Goal: Transaction & Acquisition: Purchase product/service

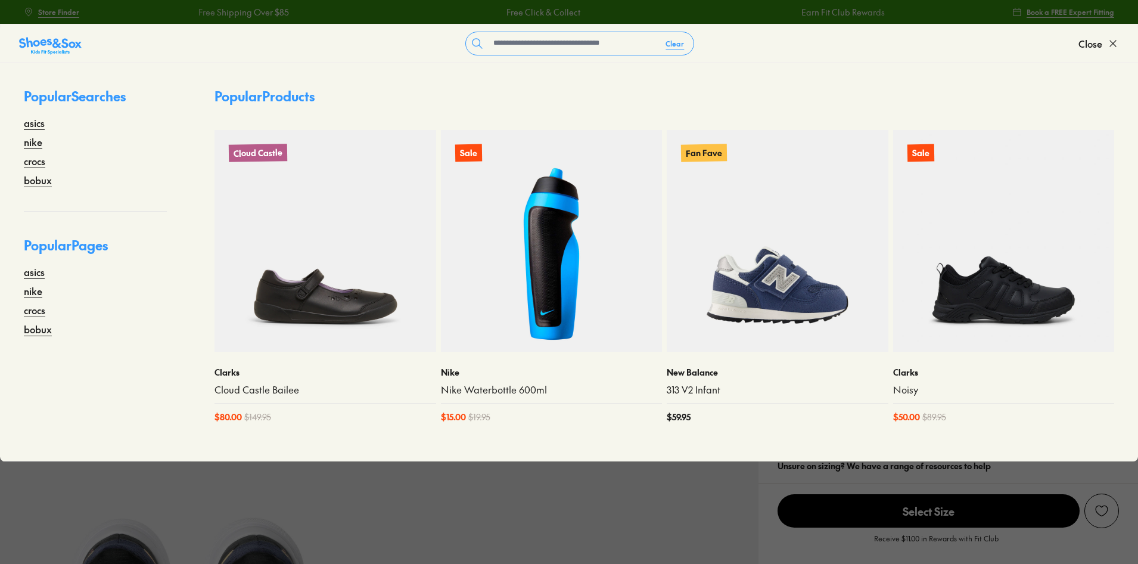
select select "*"
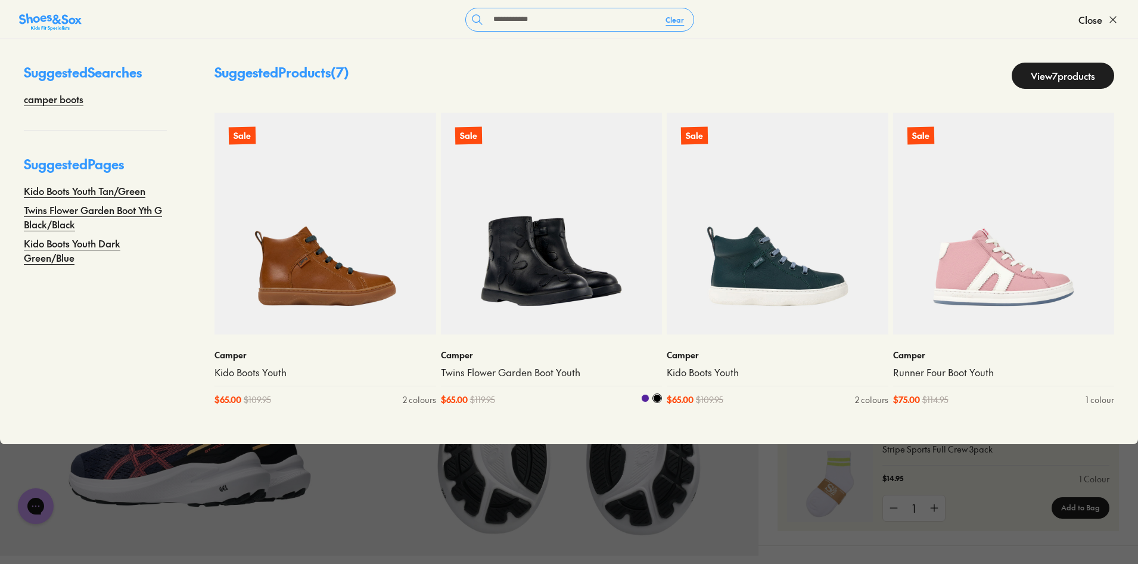
type input "**********"
click at [576, 238] on img at bounding box center [552, 224] width 222 height 222
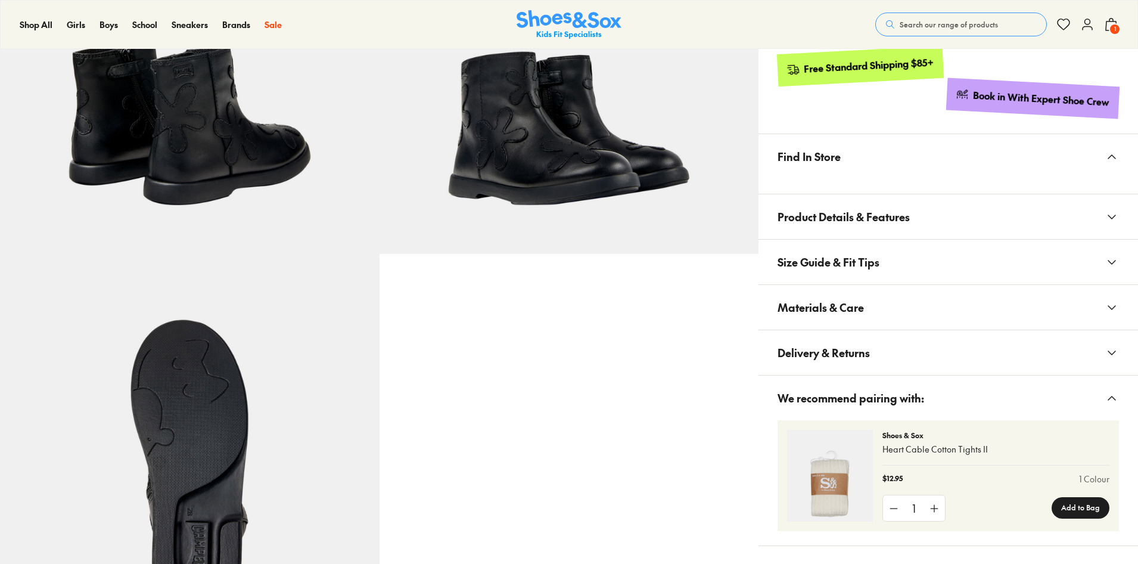
scroll to position [596, 0]
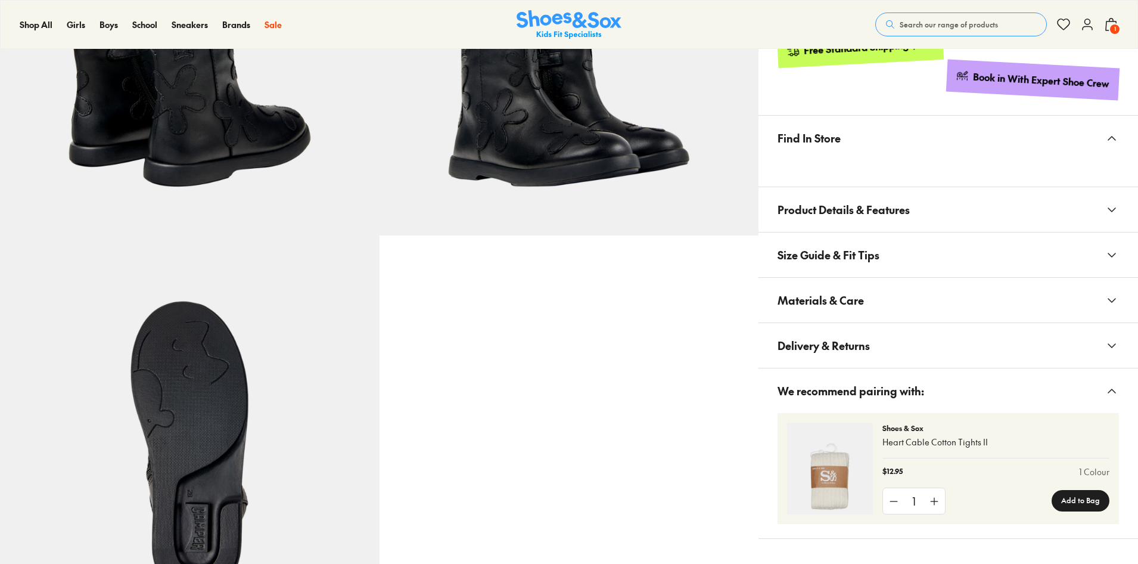
click at [840, 293] on span "Materials & Care" at bounding box center [821, 299] width 86 height 35
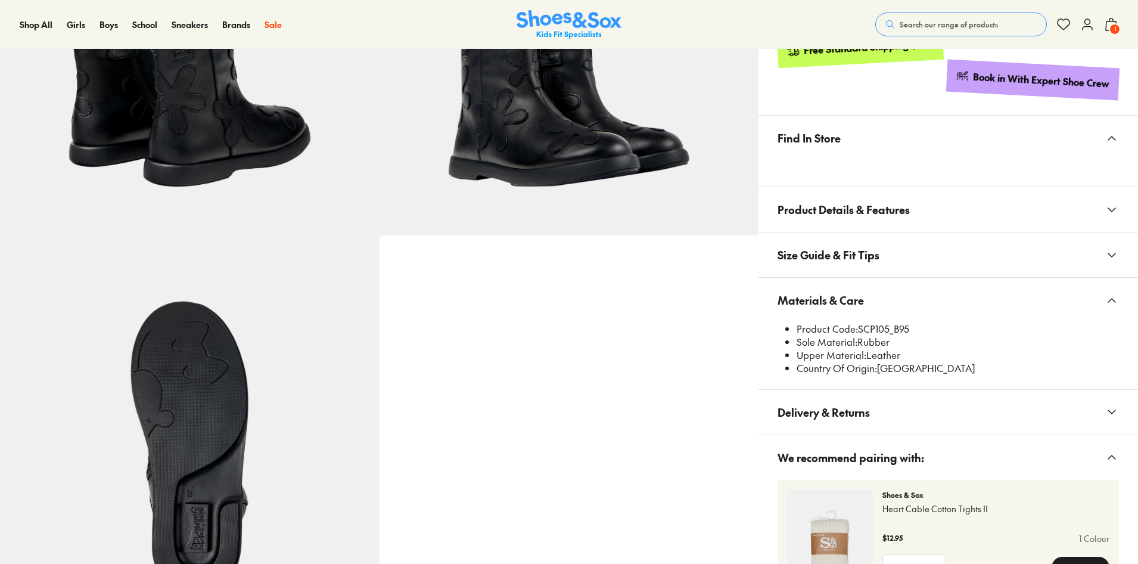
select select "*"
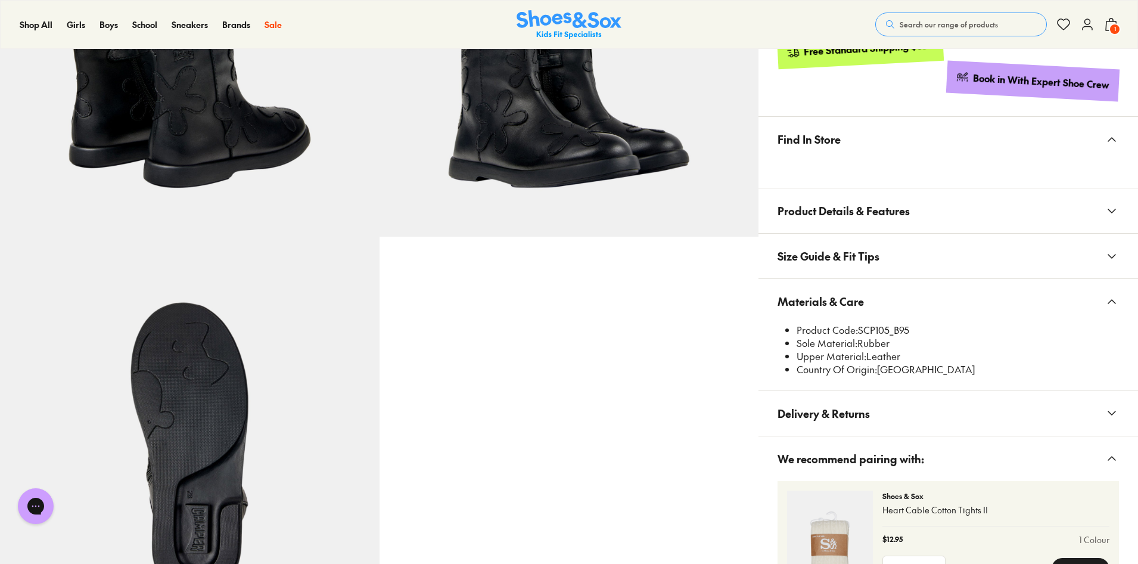
scroll to position [0, 0]
click at [857, 330] on li "Product Code: SCP105_B95" at bounding box center [958, 330] width 322 height 13
drag, startPoint x: 859, startPoint y: 330, endPoint x: 887, endPoint y: 325, distance: 27.9
click at [888, 328] on li "Product Code: SCP105_B95" at bounding box center [958, 330] width 322 height 13
copy li "SCP10"
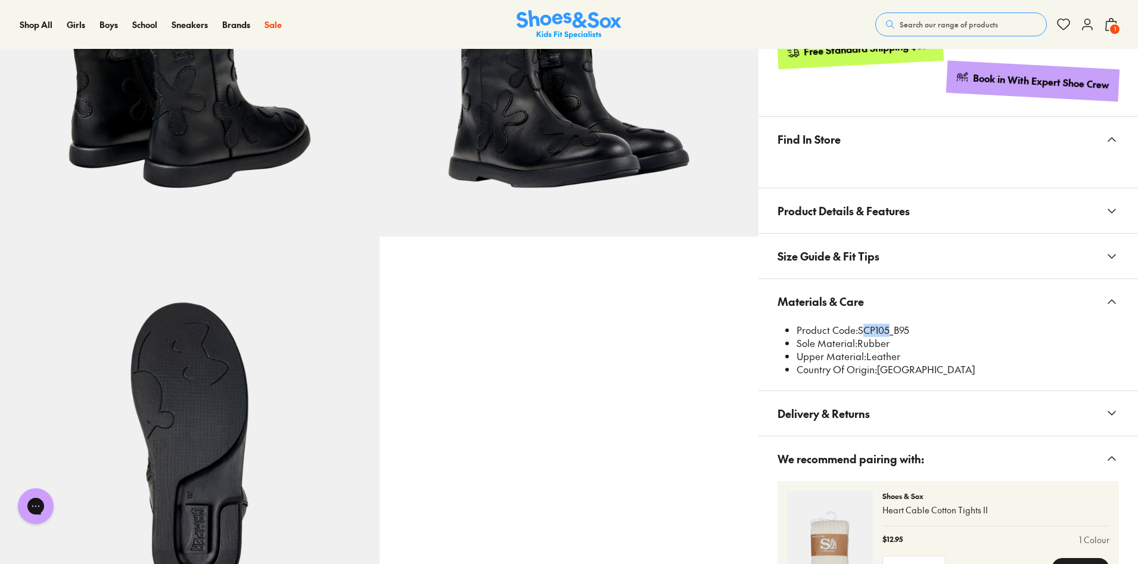
click at [928, 20] on span "Search our range of products" at bounding box center [949, 24] width 98 height 11
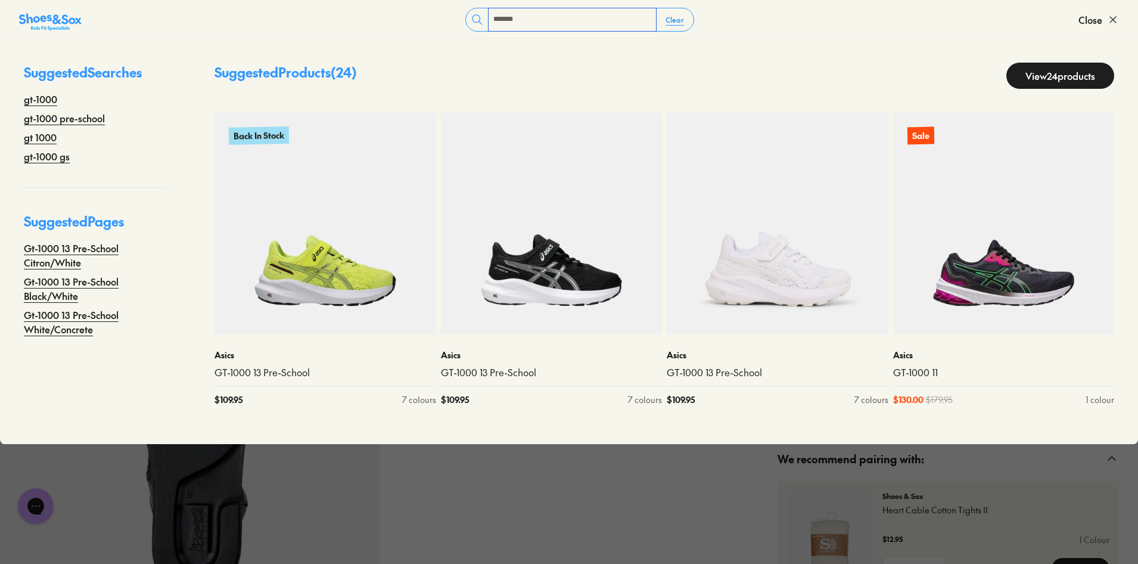
type input "*******"
click at [1067, 66] on link "View 24 products" at bounding box center [1060, 76] width 108 height 26
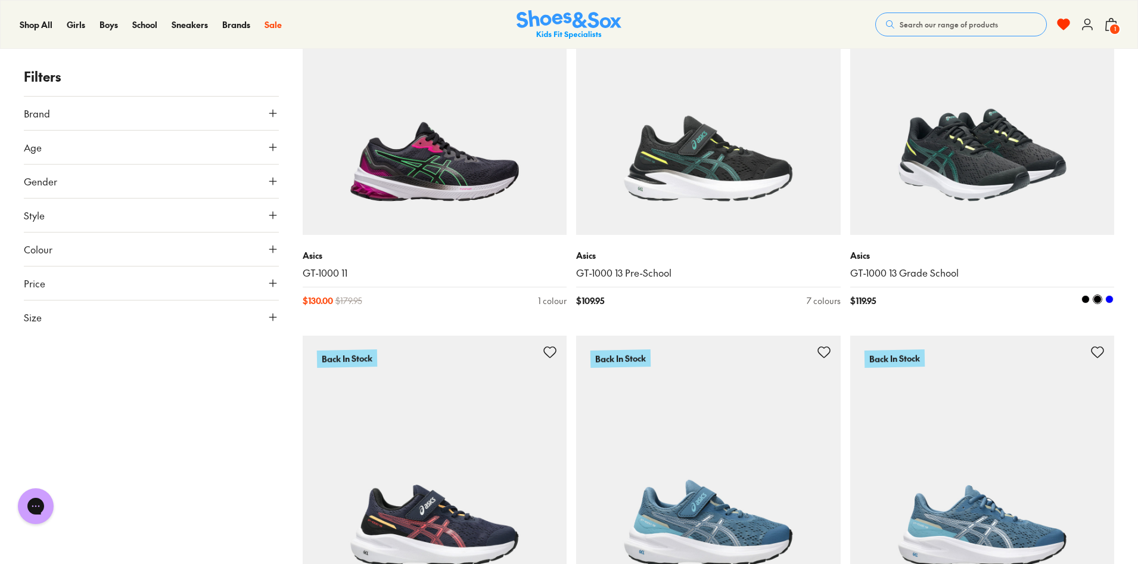
scroll to position [595, 0]
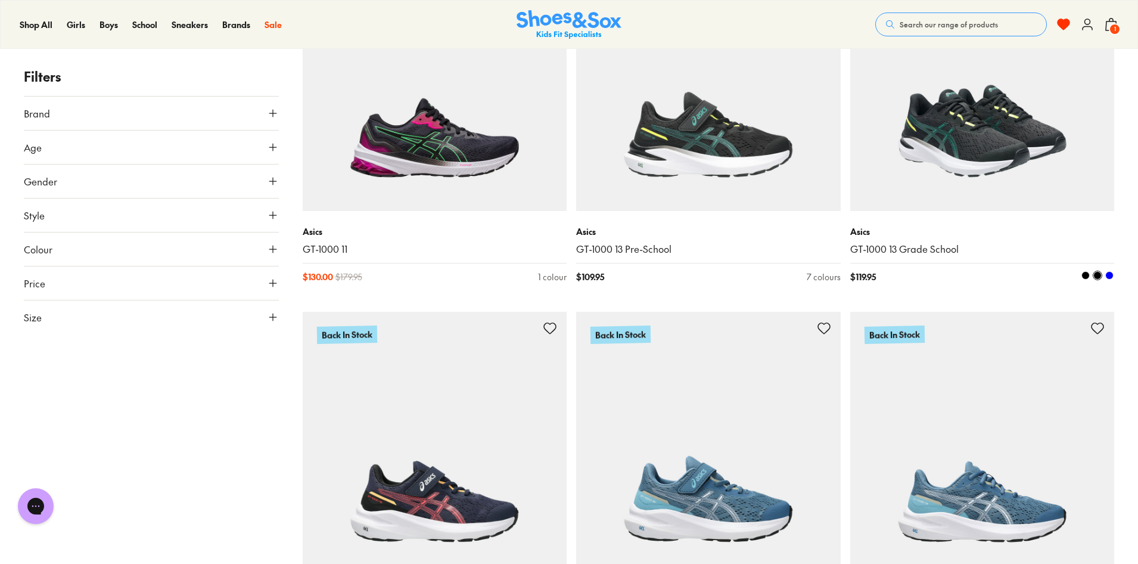
click at [980, 159] on img at bounding box center [982, 78] width 265 height 265
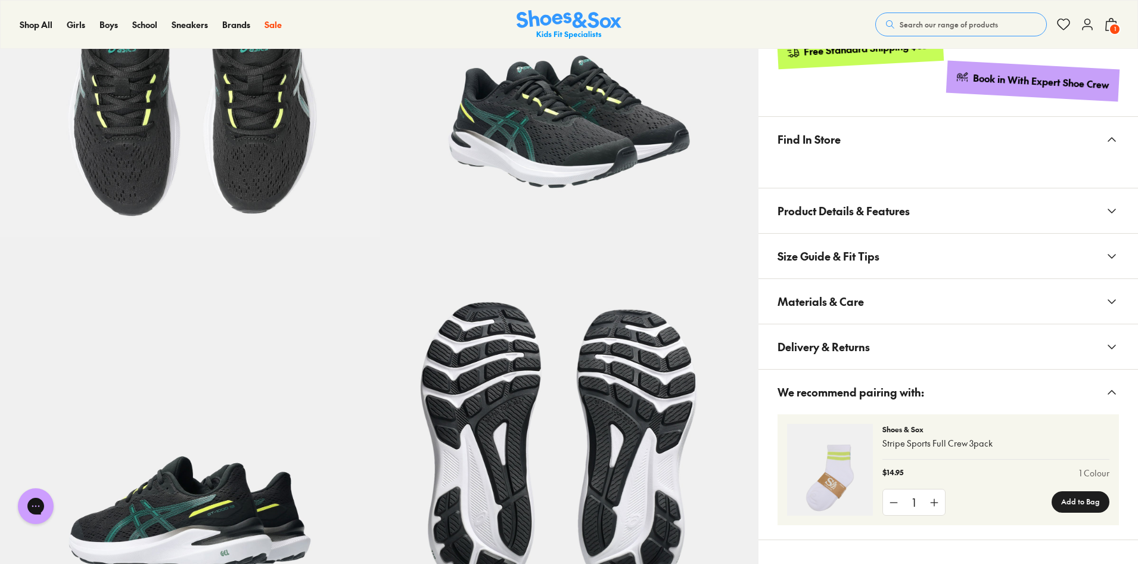
click at [874, 307] on button "Materials & Care" at bounding box center [949, 301] width 380 height 45
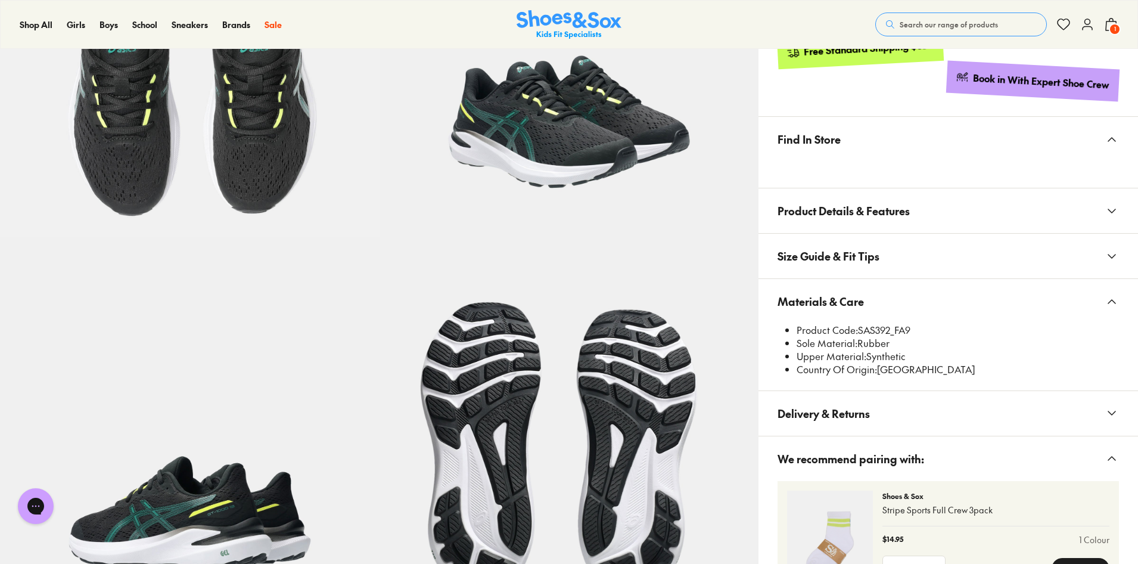
select select "*"
drag, startPoint x: 860, startPoint y: 331, endPoint x: 892, endPoint y: 333, distance: 31.7
click at [892, 333] on li "Product Code: SAS392_FA9" at bounding box center [958, 330] width 322 height 13
copy li "SAS392"
click at [927, 23] on span "Search our range of products" at bounding box center [949, 24] width 98 height 11
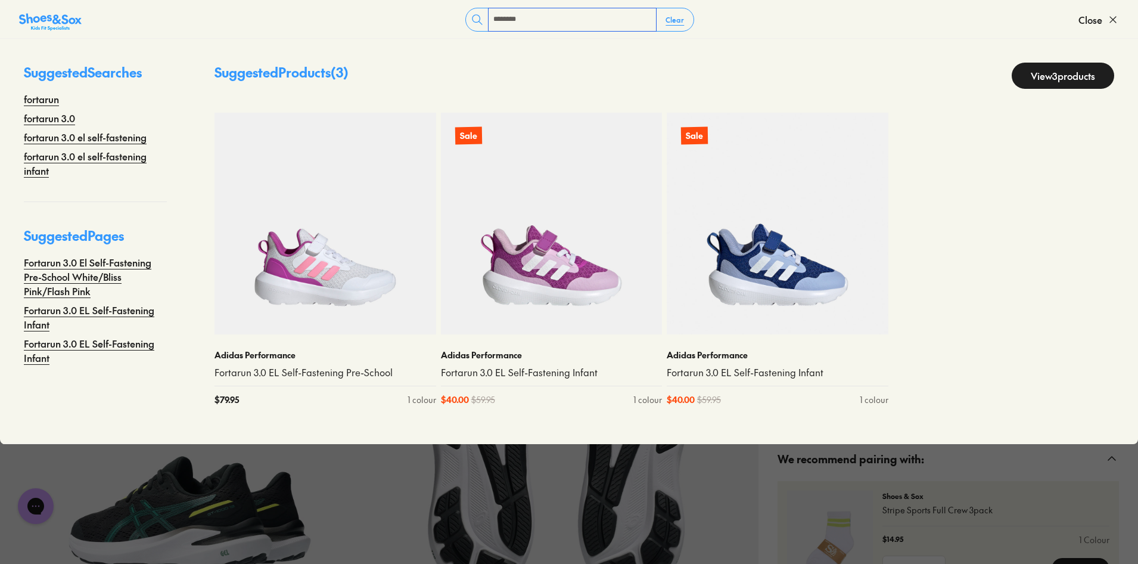
type input "********"
click at [1058, 76] on link "View 3 products" at bounding box center [1063, 76] width 102 height 26
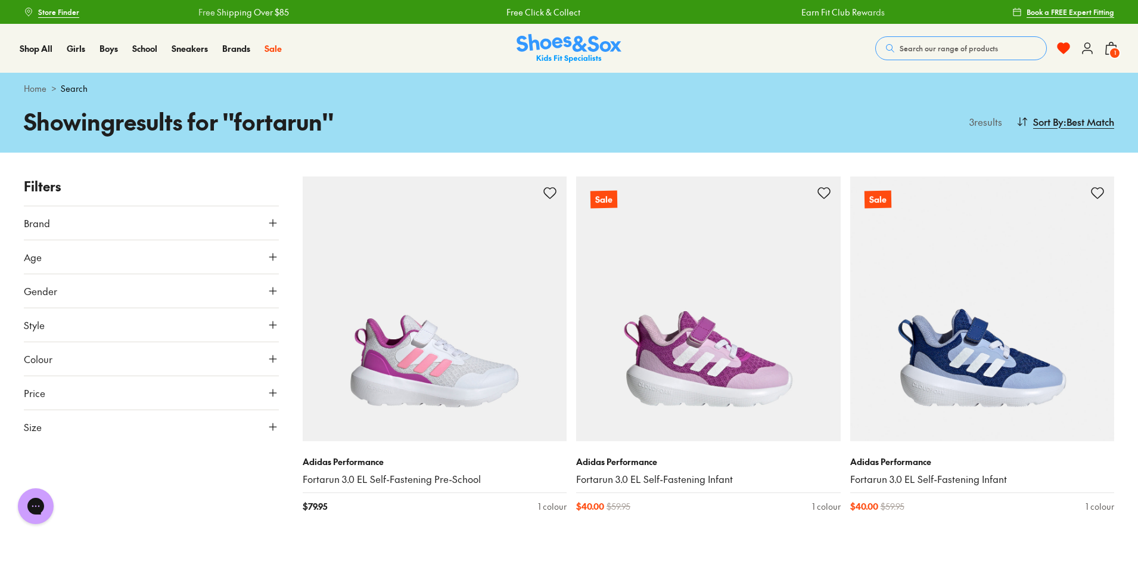
click at [940, 48] on span "Search our range of products" at bounding box center [949, 48] width 98 height 11
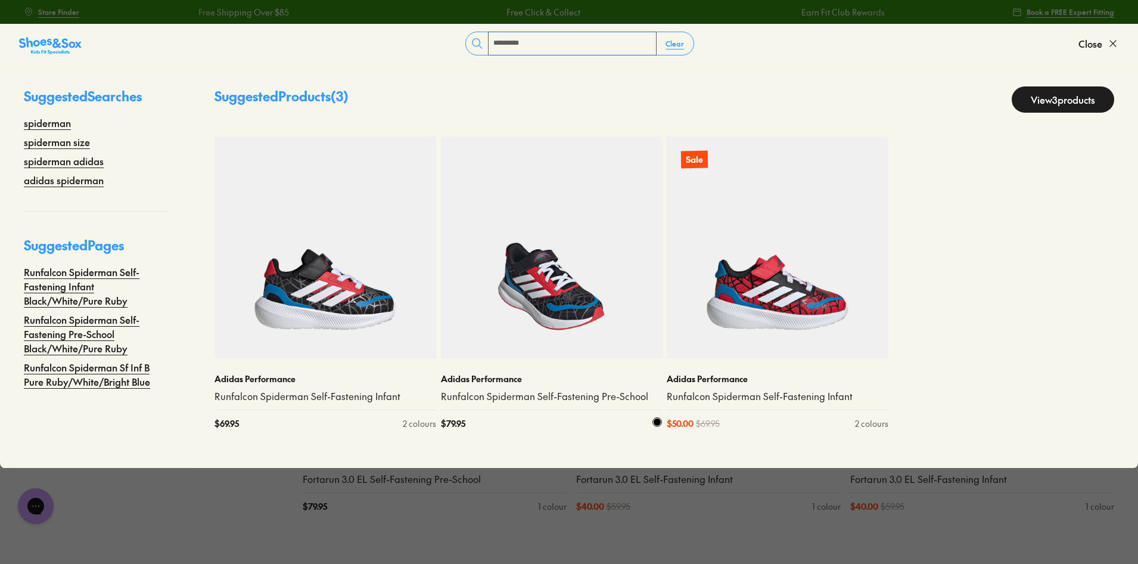
type input "*********"
click at [588, 296] on img at bounding box center [552, 247] width 222 height 222
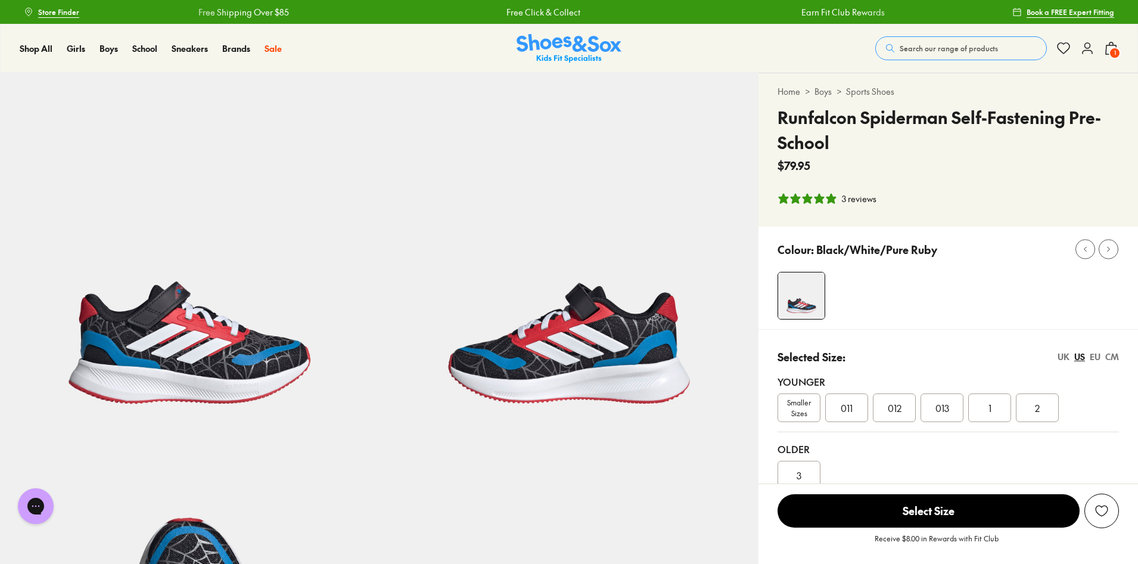
select select "*"
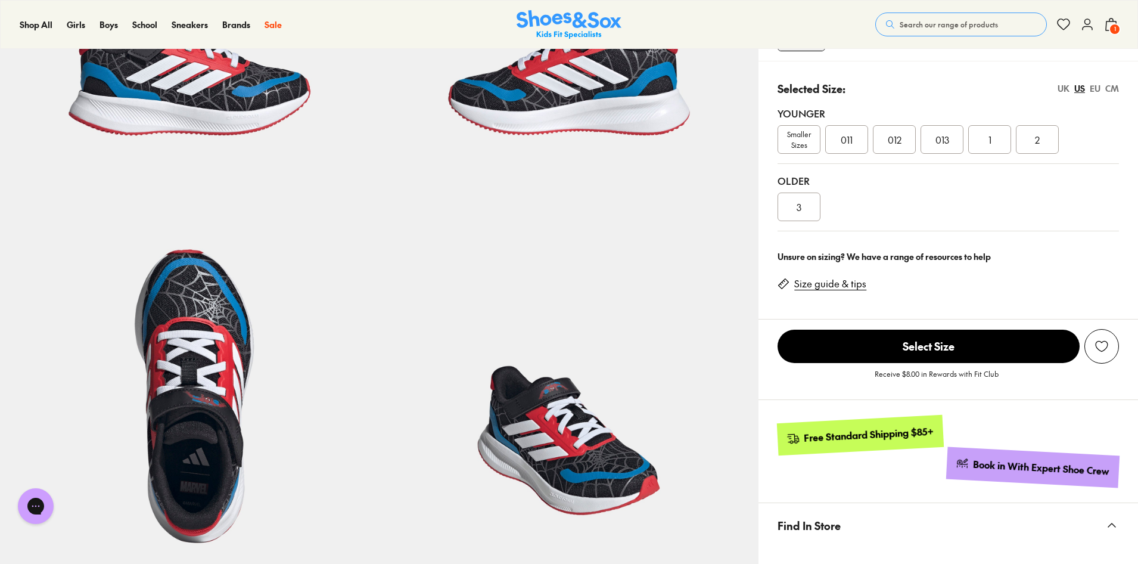
scroll to position [536, 0]
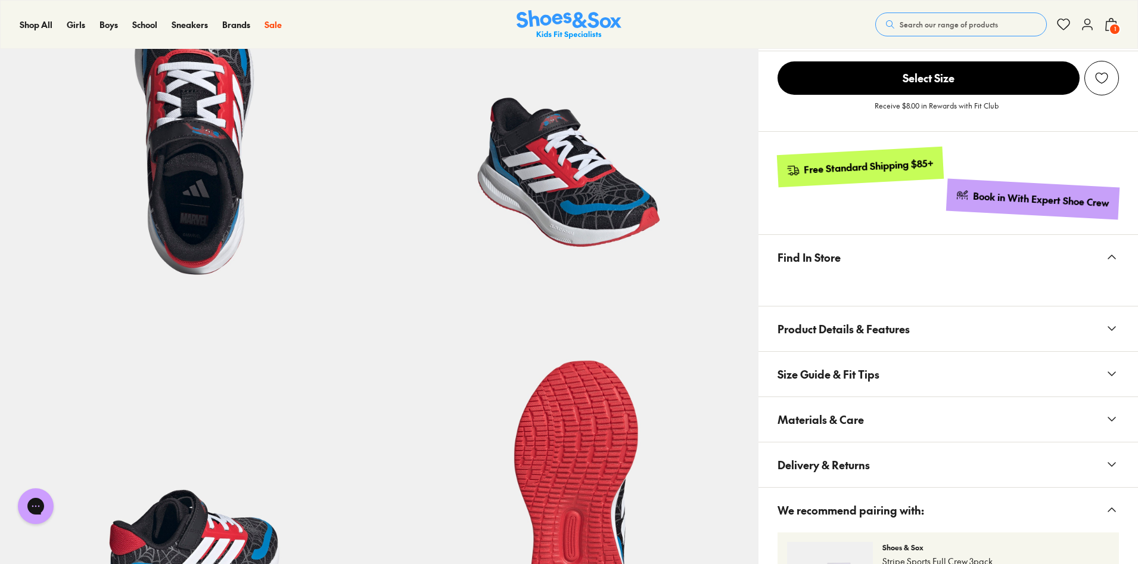
click at [838, 434] on span "Materials & Care" at bounding box center [821, 419] width 86 height 35
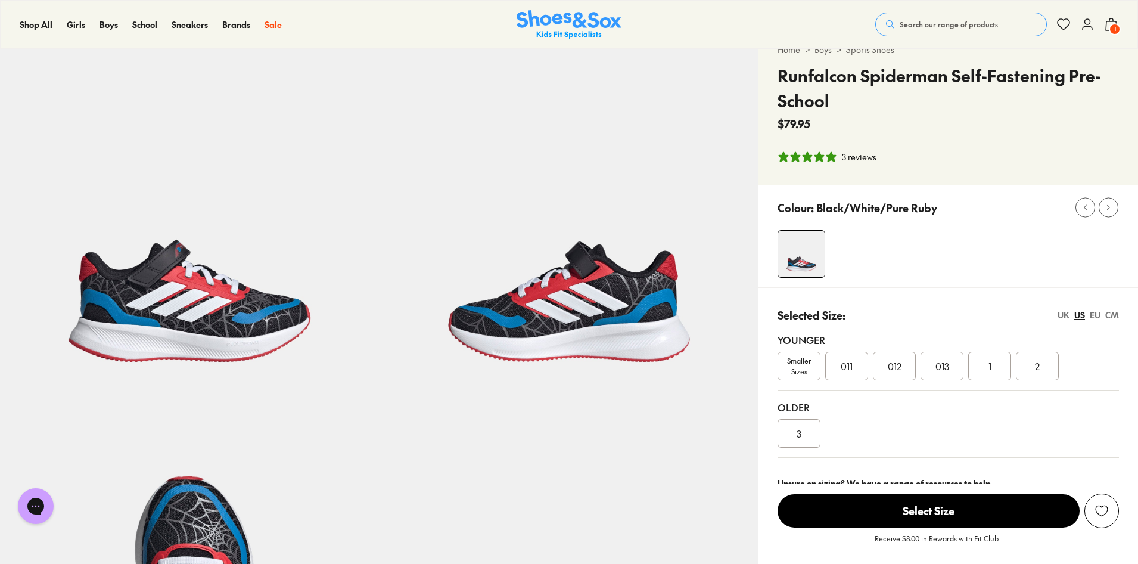
scroll to position [0, 0]
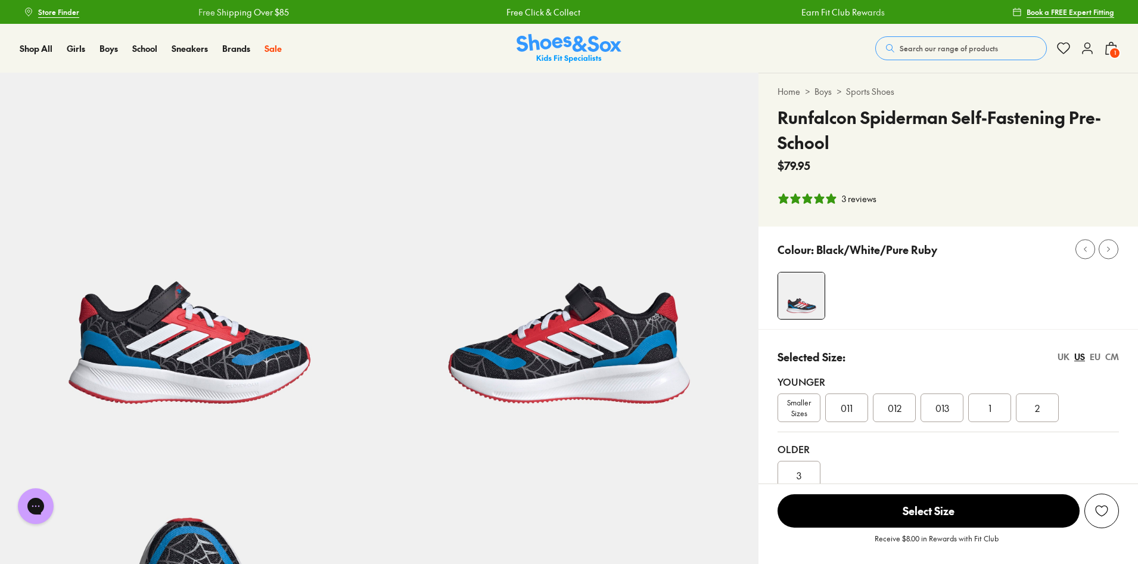
click at [964, 45] on span "Search our range of products" at bounding box center [949, 48] width 98 height 11
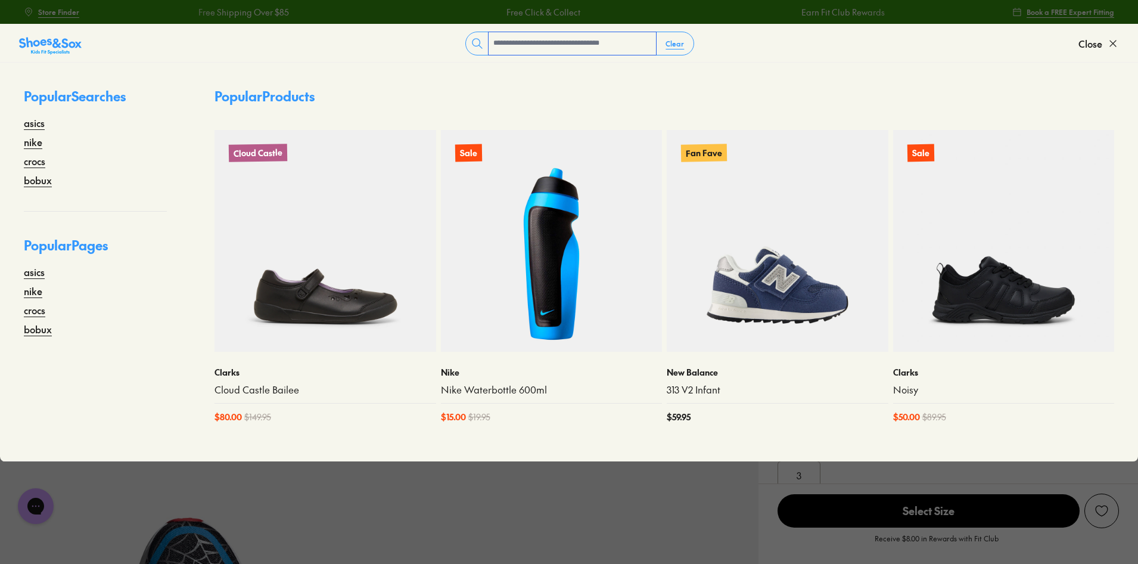
type input "*"
type input "******"
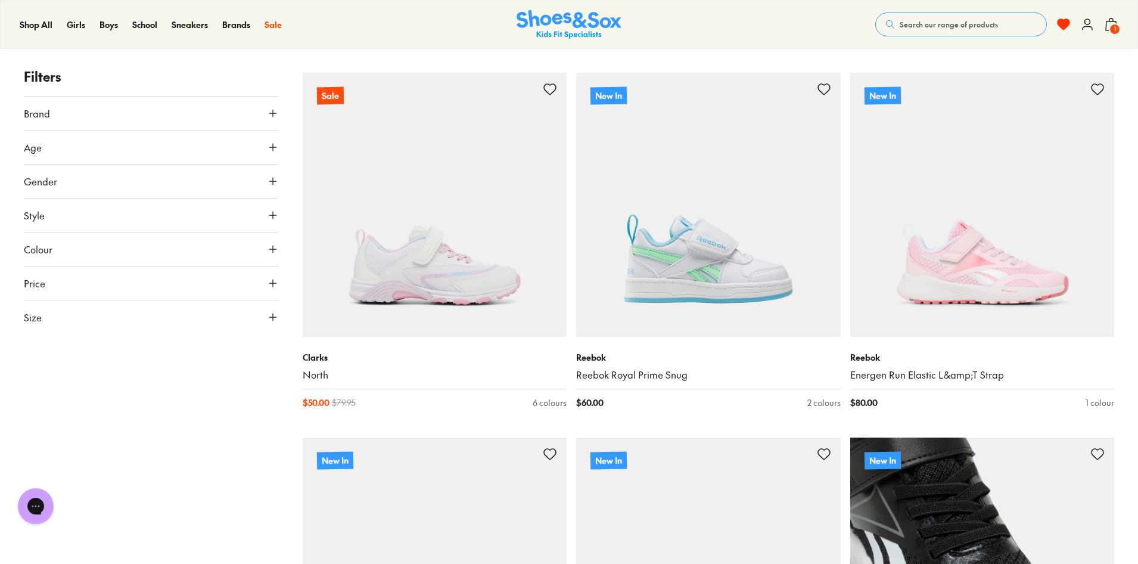
scroll to position [832, 0]
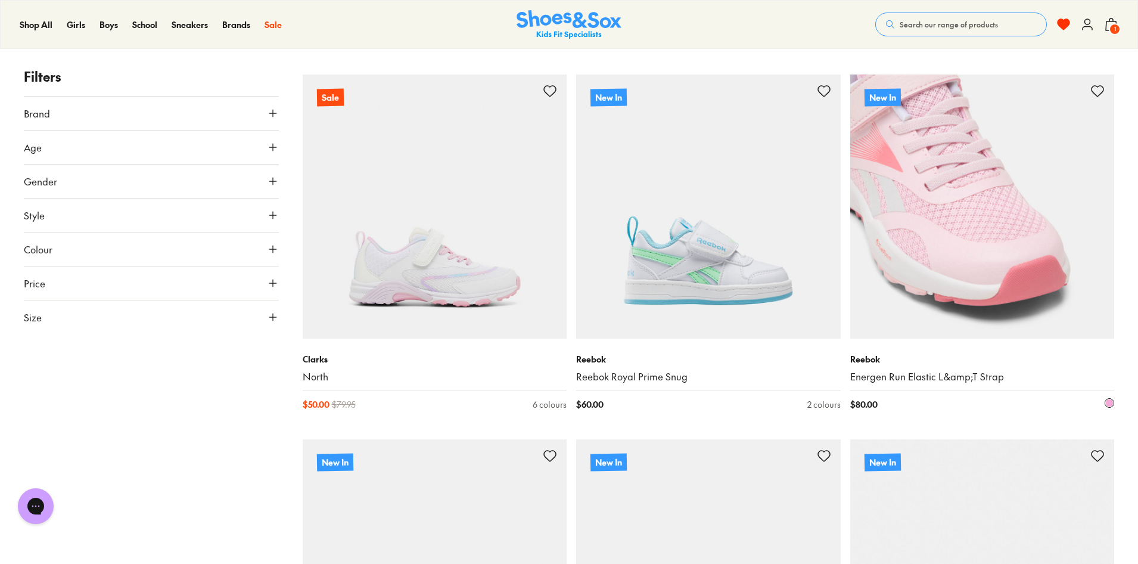
click at [979, 254] on img at bounding box center [982, 206] width 265 height 265
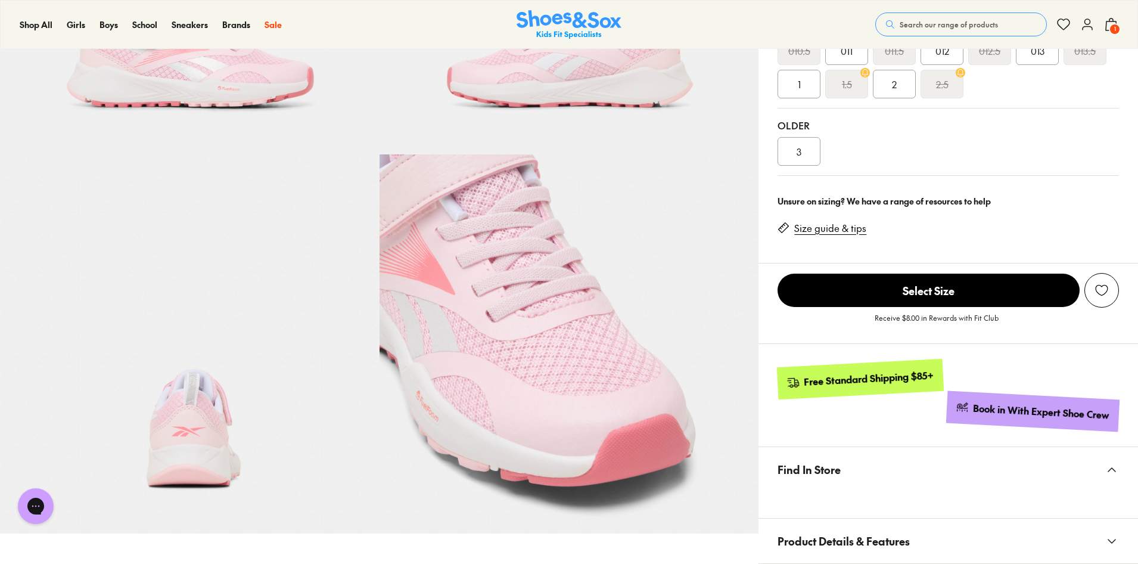
select select "*"
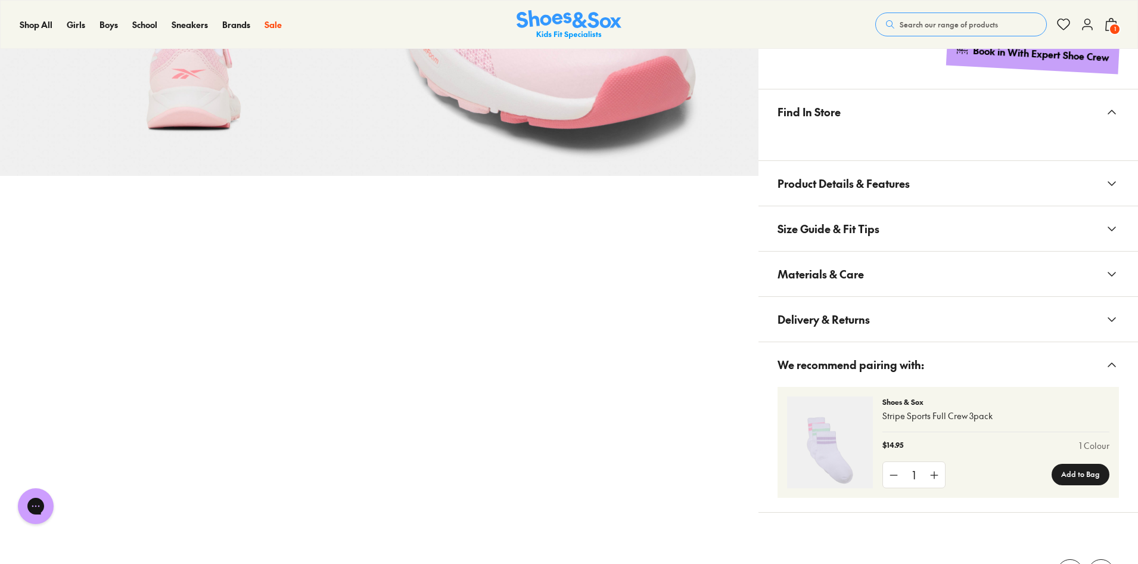
click at [837, 272] on span "Materials & Care" at bounding box center [821, 273] width 86 height 35
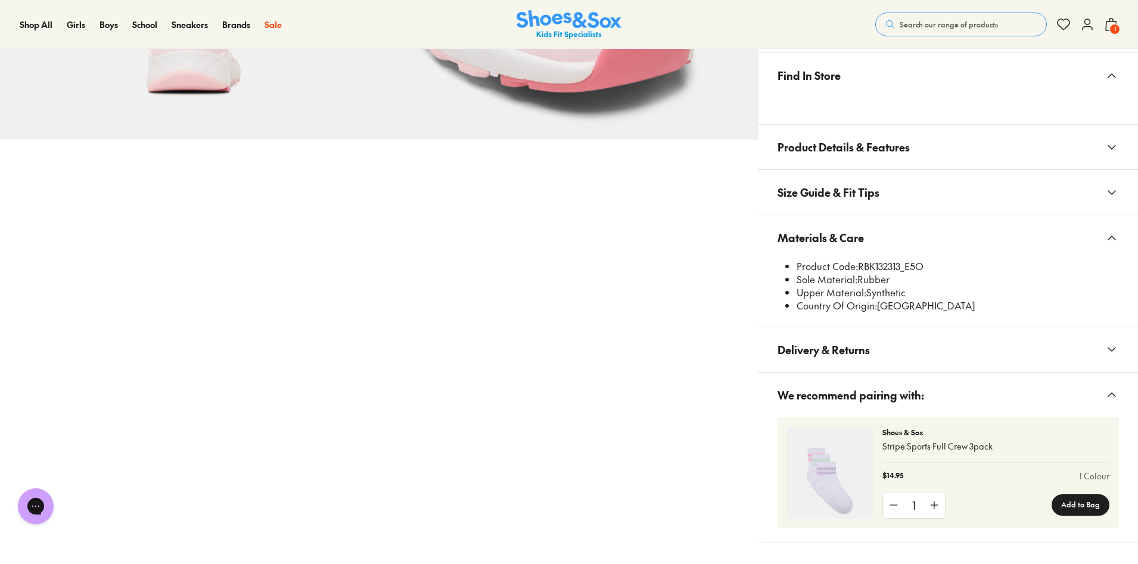
scroll to position [715, 0]
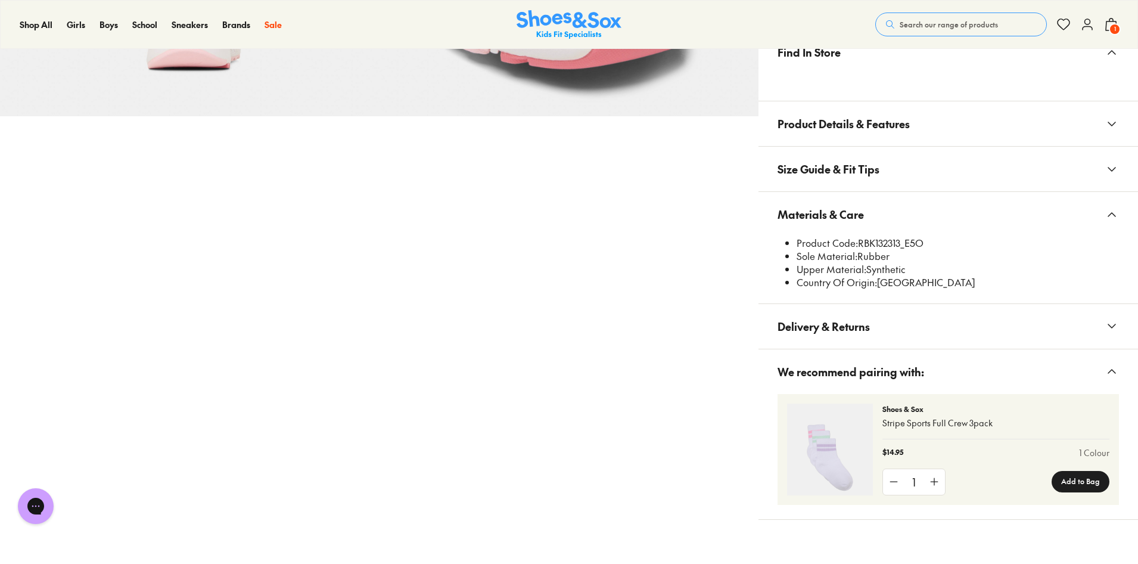
click at [833, 314] on span "Delivery & Returns" at bounding box center [824, 326] width 92 height 35
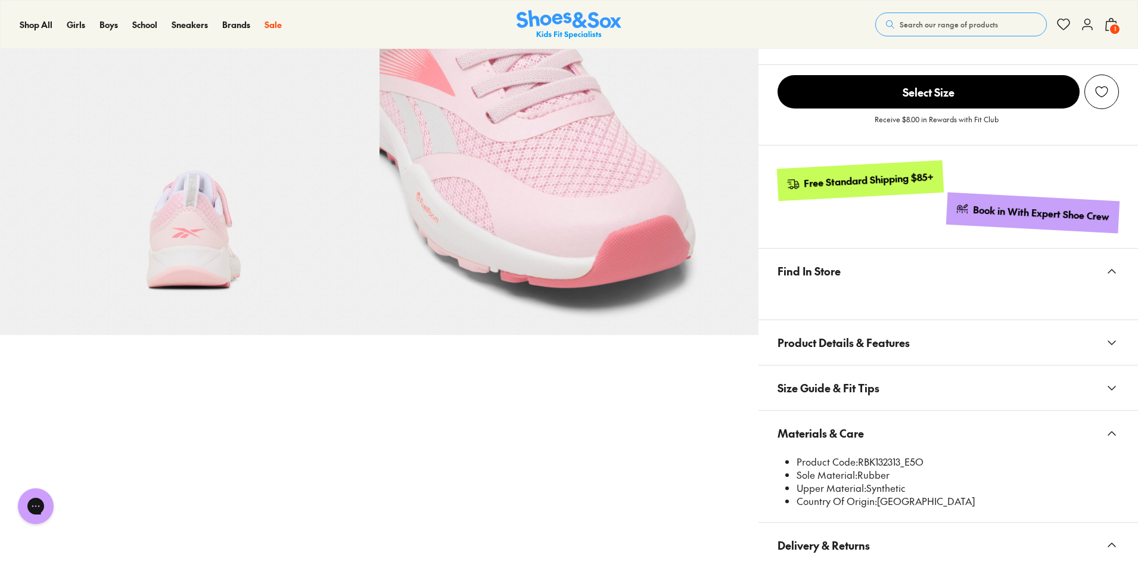
scroll to position [477, 0]
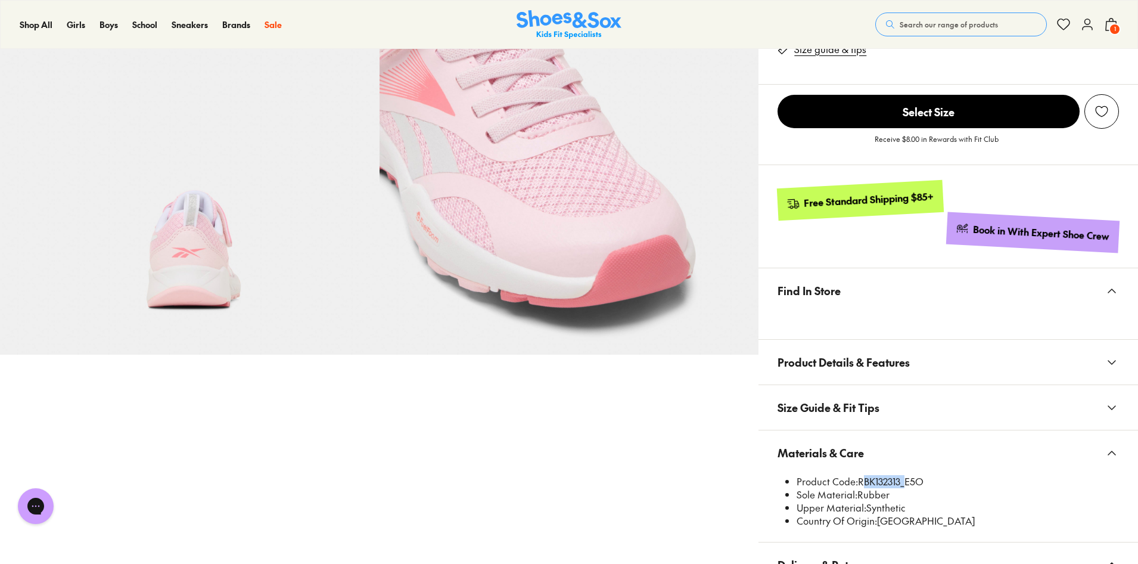
drag, startPoint x: 859, startPoint y: 481, endPoint x: 903, endPoint y: 480, distance: 43.5
click at [903, 480] on li "Product Code: RBK132313_E5O" at bounding box center [958, 481] width 322 height 13
copy li "RBK132313"
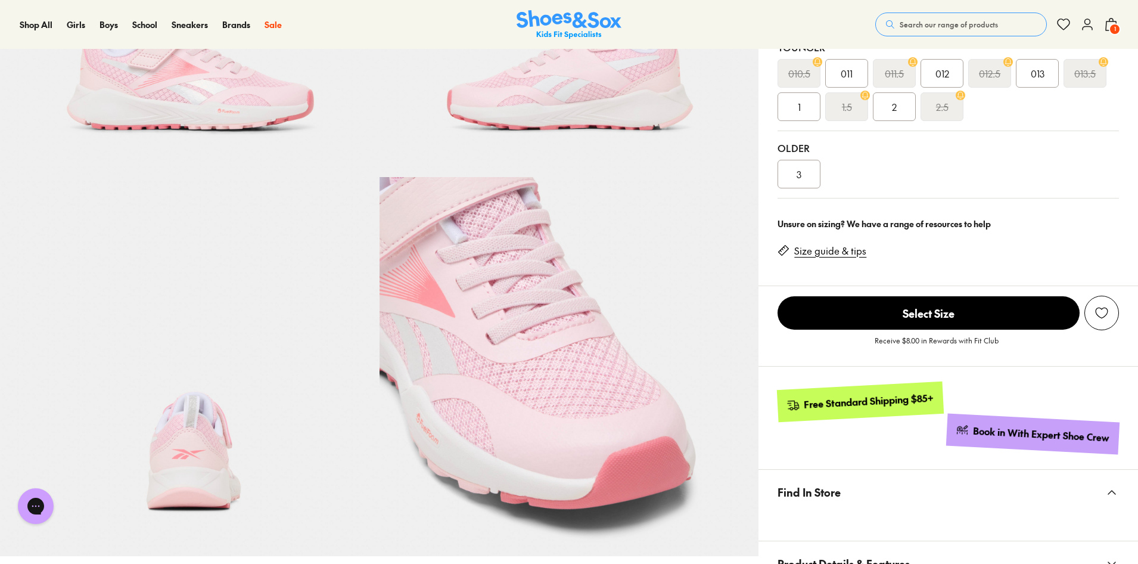
scroll to position [238, 0]
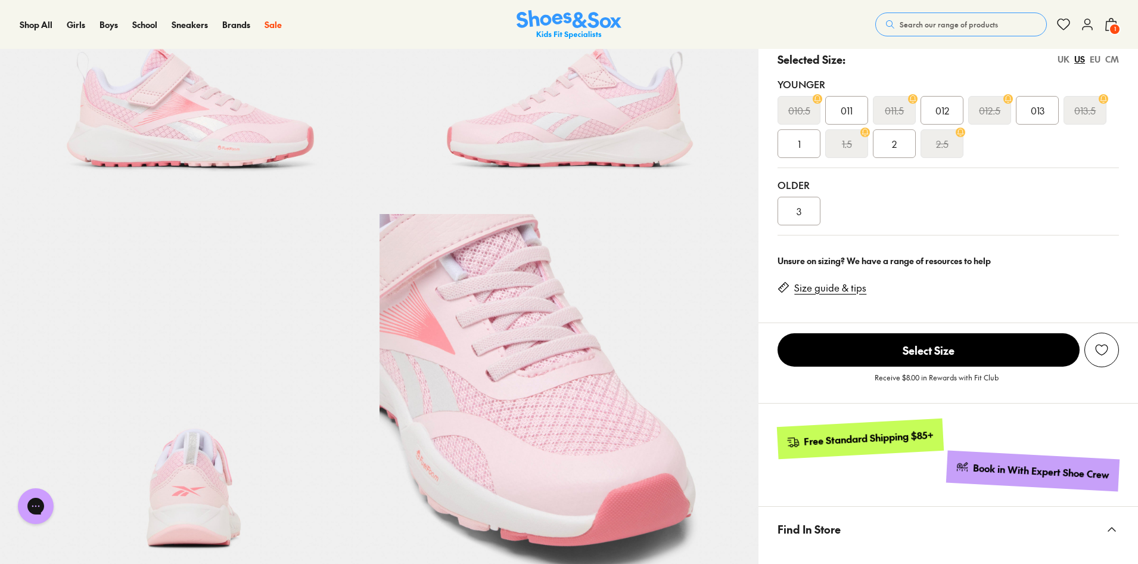
click at [921, 21] on span "Search our range of products" at bounding box center [949, 24] width 98 height 11
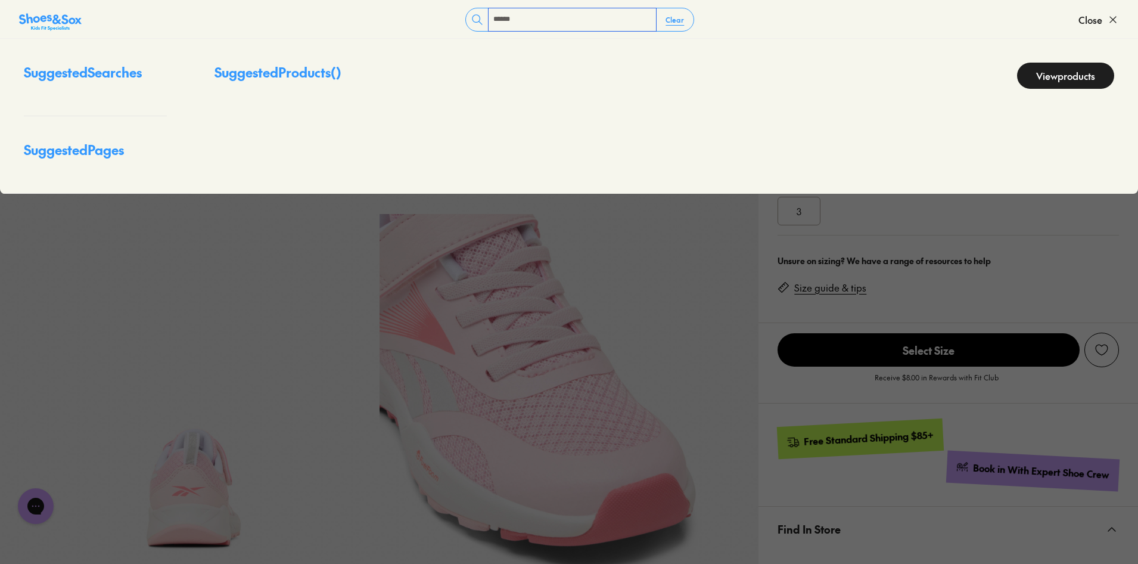
type input "******"
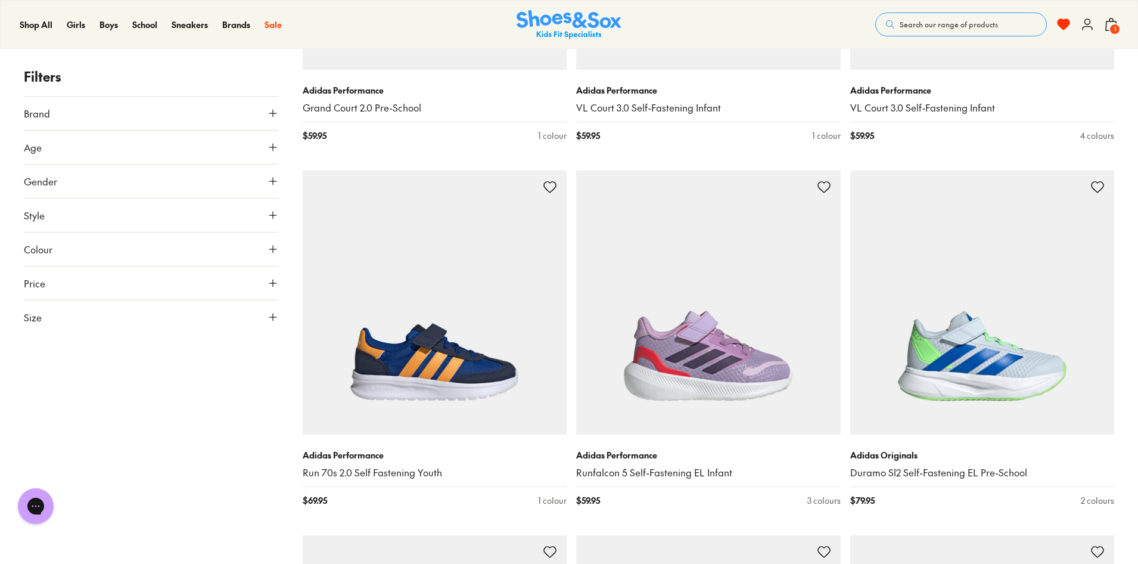
scroll to position [3516, 0]
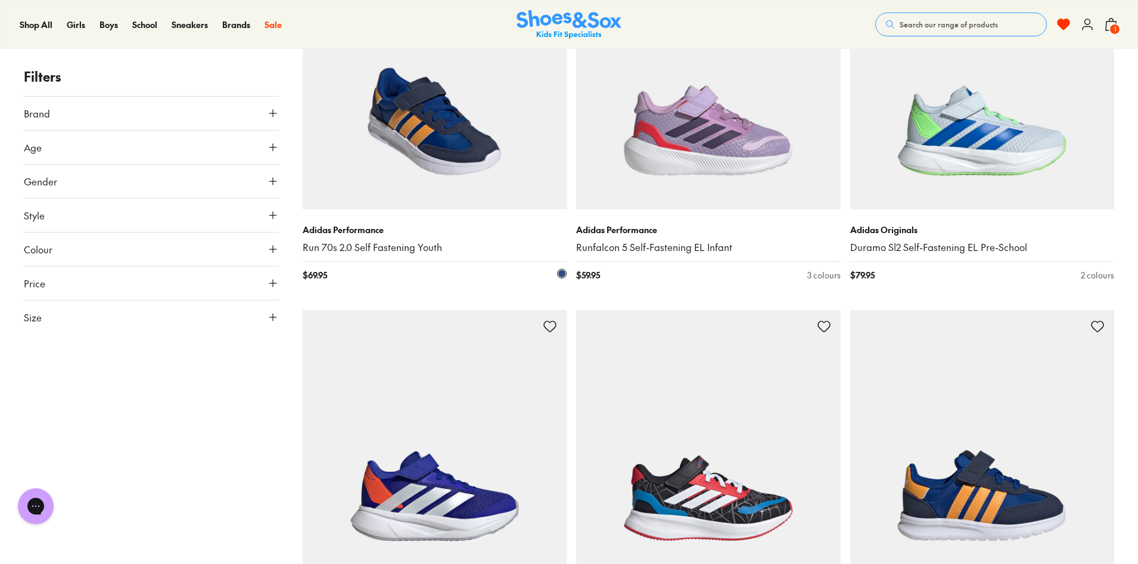
click at [443, 145] on img at bounding box center [435, 77] width 265 height 265
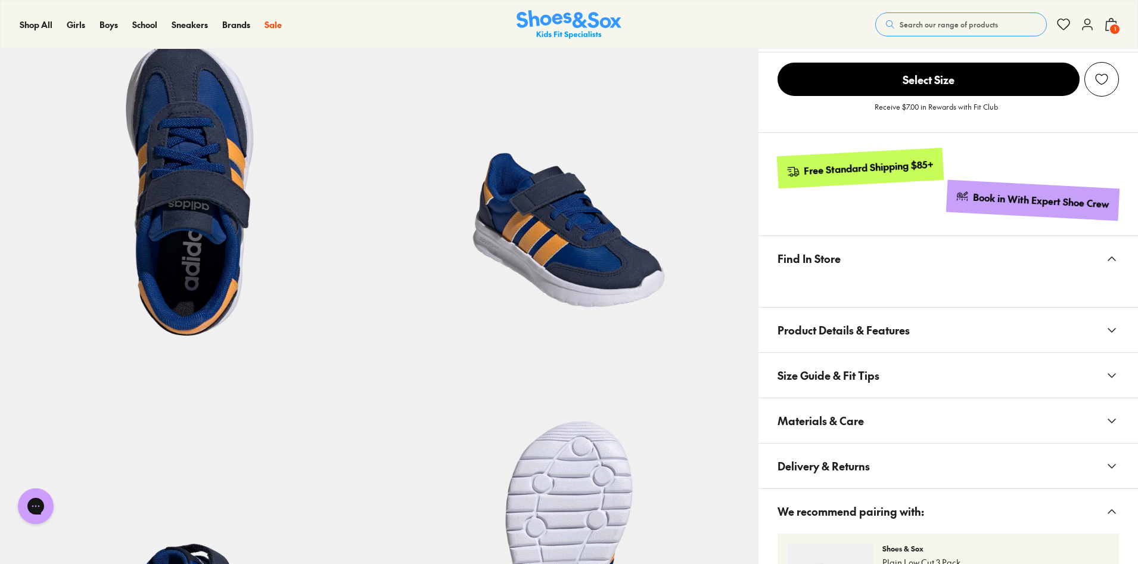
select select "*"
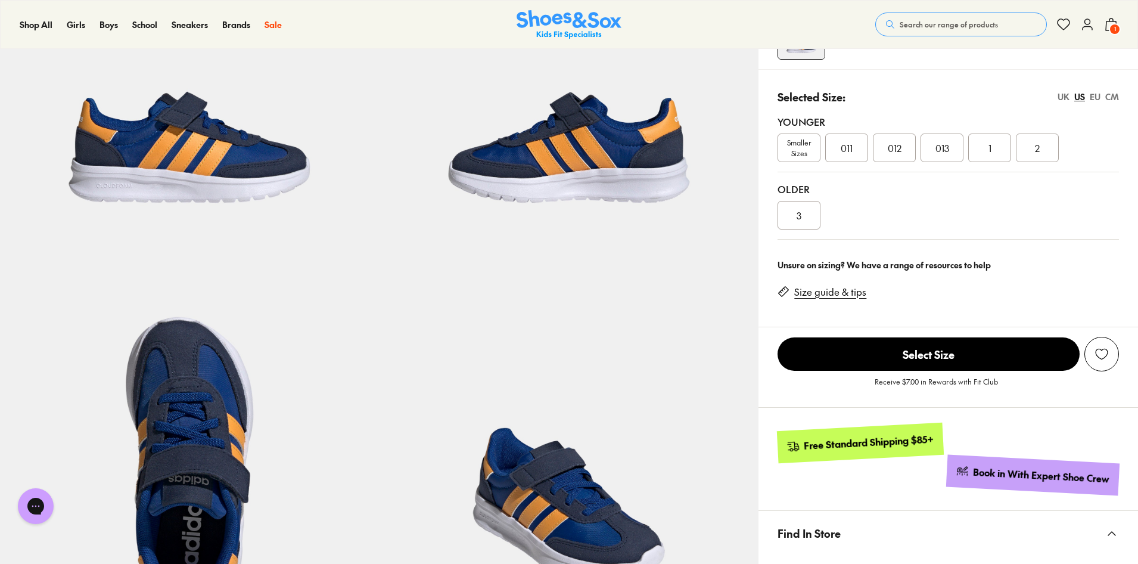
scroll to position [714, 0]
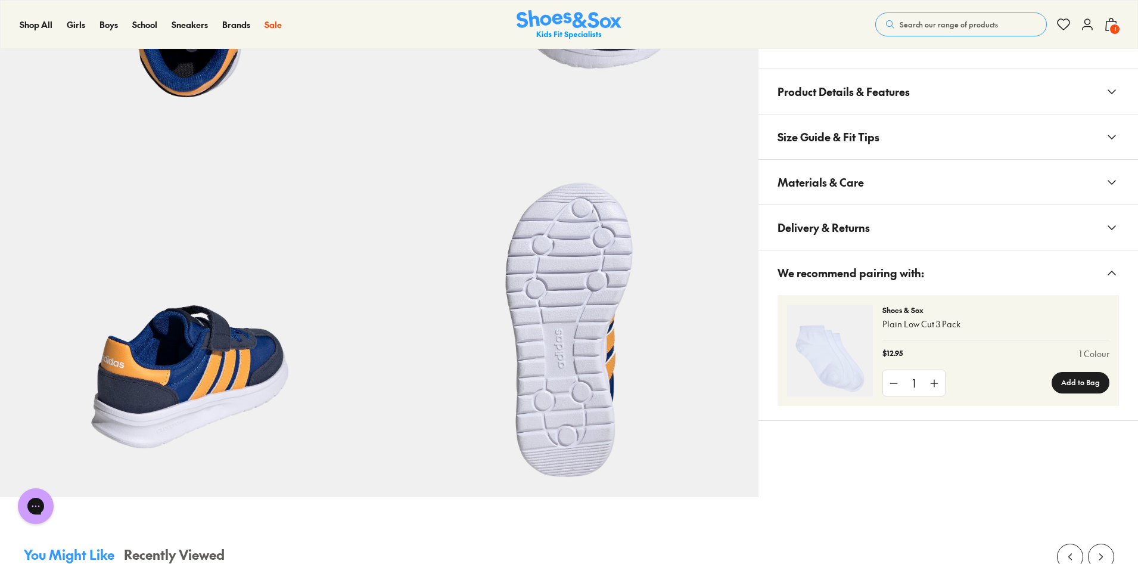
click at [881, 139] on button "Size Guide & Fit Tips" at bounding box center [949, 136] width 380 height 45
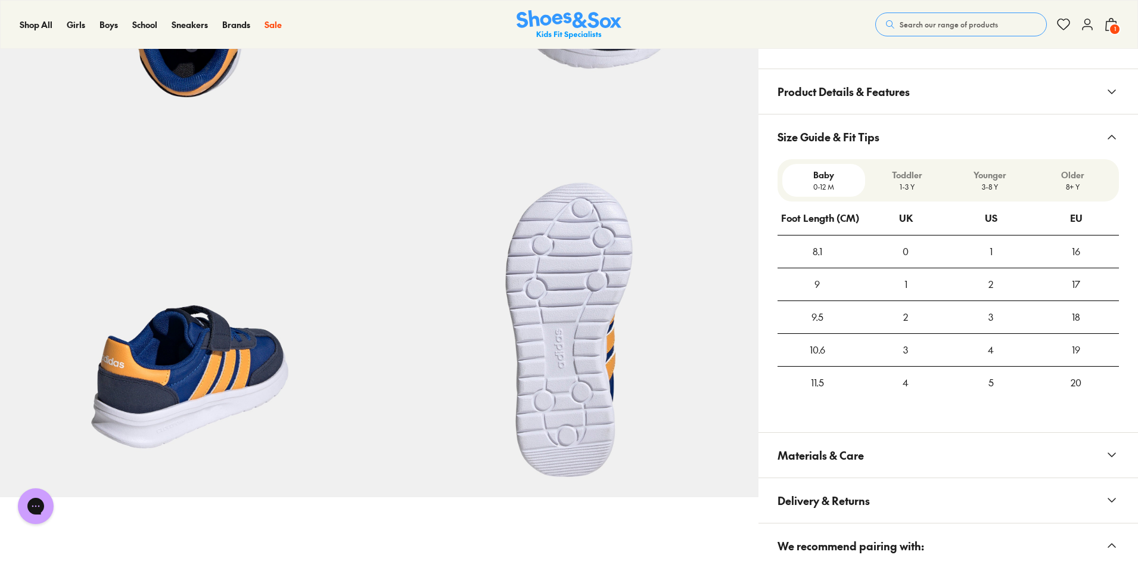
click at [877, 136] on span "Size Guide & Fit Tips" at bounding box center [829, 136] width 102 height 35
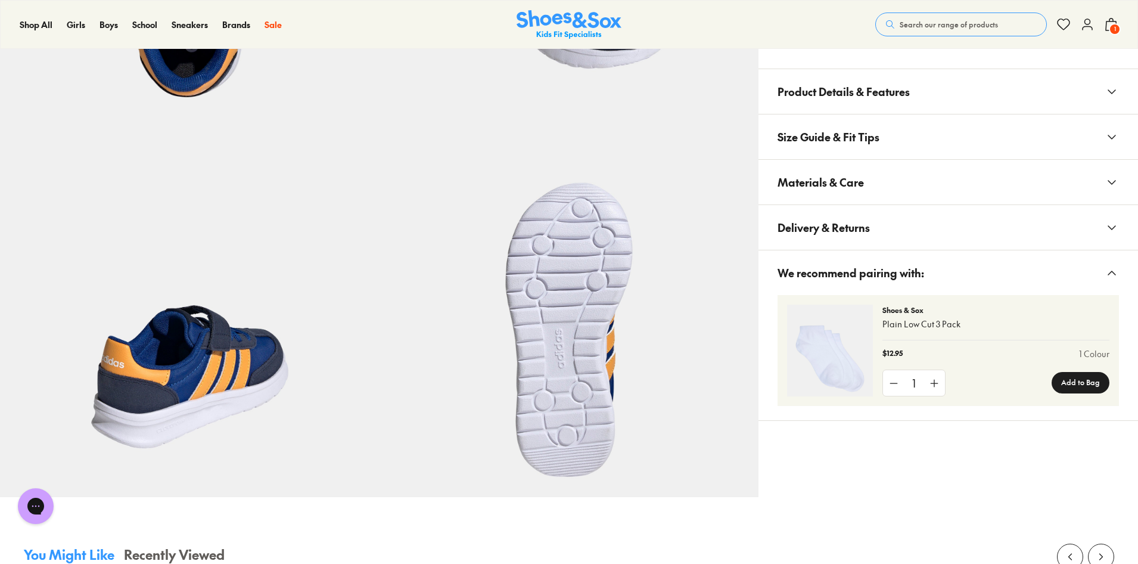
click at [856, 189] on span "Materials & Care" at bounding box center [821, 181] width 86 height 35
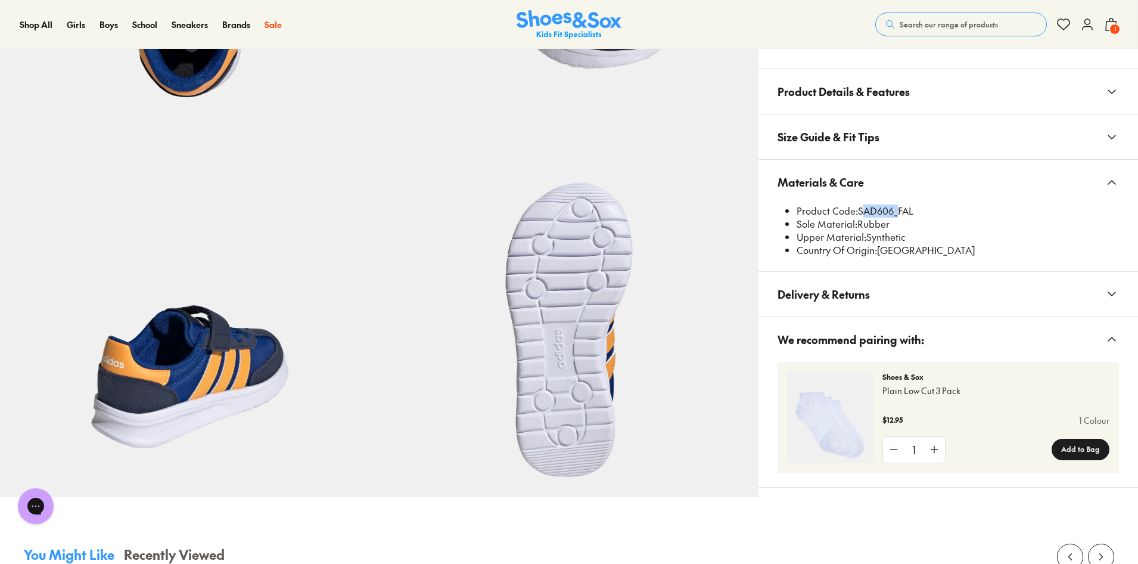
drag, startPoint x: 859, startPoint y: 210, endPoint x: 894, endPoint y: 206, distance: 35.3
click at [894, 206] on li "Product Code: SAD606_FAL" at bounding box center [958, 210] width 322 height 13
copy li "SAD606"
